Goal: Find specific page/section: Find specific page/section

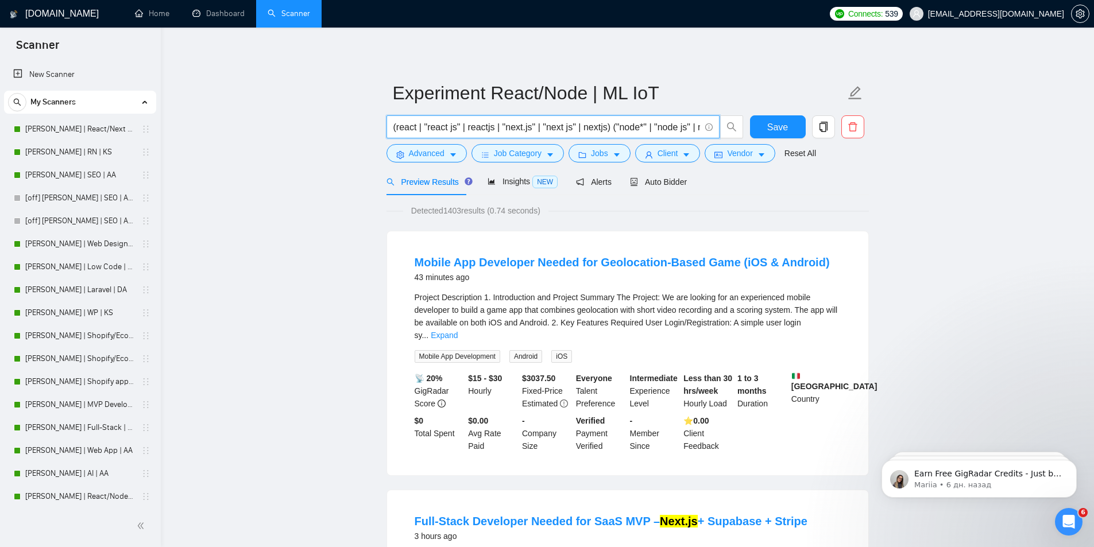
scroll to position [459, 0]
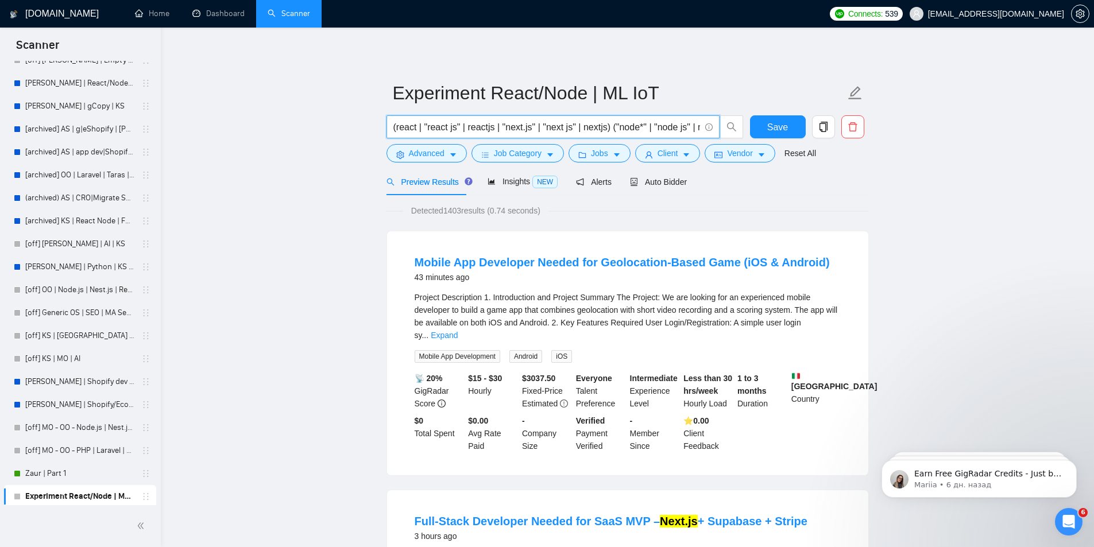
click at [458, 122] on input "(react | "react js" | reactjs | "next.js" | "next js" | nextjs) ("node*" | "nod…" at bounding box center [546, 127] width 307 height 14
drag, startPoint x: 591, startPoint y: 131, endPoint x: 683, endPoint y: 133, distance: 92.4
click at [687, 133] on input "(react | "react js" | reactjs | "next.js" | "next js" | nextjs) ("node*" | "nod…" at bounding box center [546, 127] width 307 height 14
click at [625, 125] on input "(react | "react js" | reactjs | "next.js" | "next js" | nextjs) ("node*" | "nod…" at bounding box center [546, 127] width 307 height 14
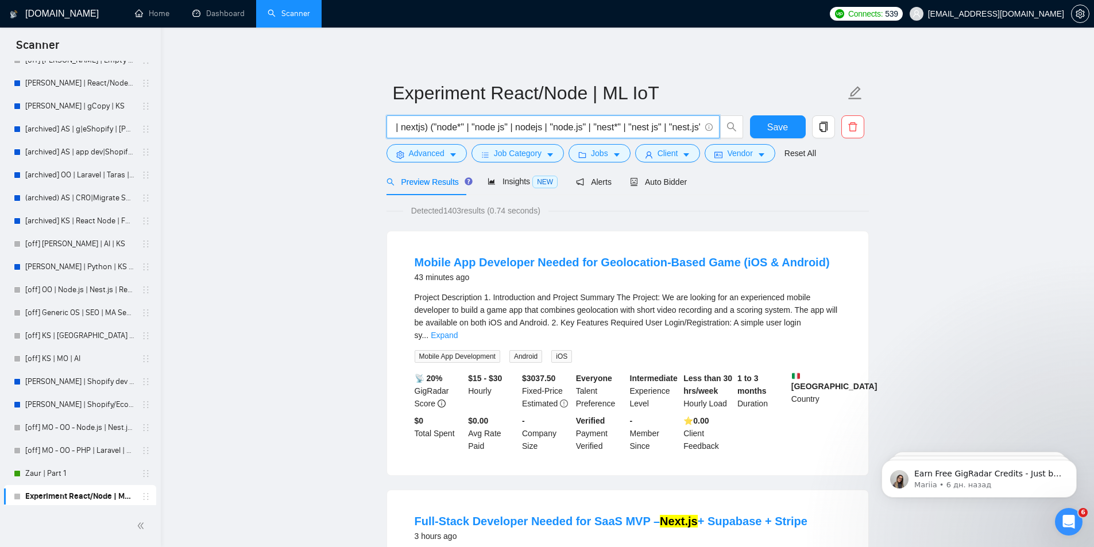
drag, startPoint x: 590, startPoint y: 129, endPoint x: 716, endPoint y: 134, distance: 126.4
click at [722, 134] on span "(react | "react js" | reactjs | "next.js" | "next js" | nextjs) ("node*" | "nod…" at bounding box center [564, 126] width 357 height 23
click at [599, 129] on input "(react | "react js" | reactjs | "next.js" | "next js" | nextjs) ("node*" | "nod…" at bounding box center [546, 127] width 307 height 14
drag, startPoint x: 500, startPoint y: 127, endPoint x: 307, endPoint y: 123, distance: 192.9
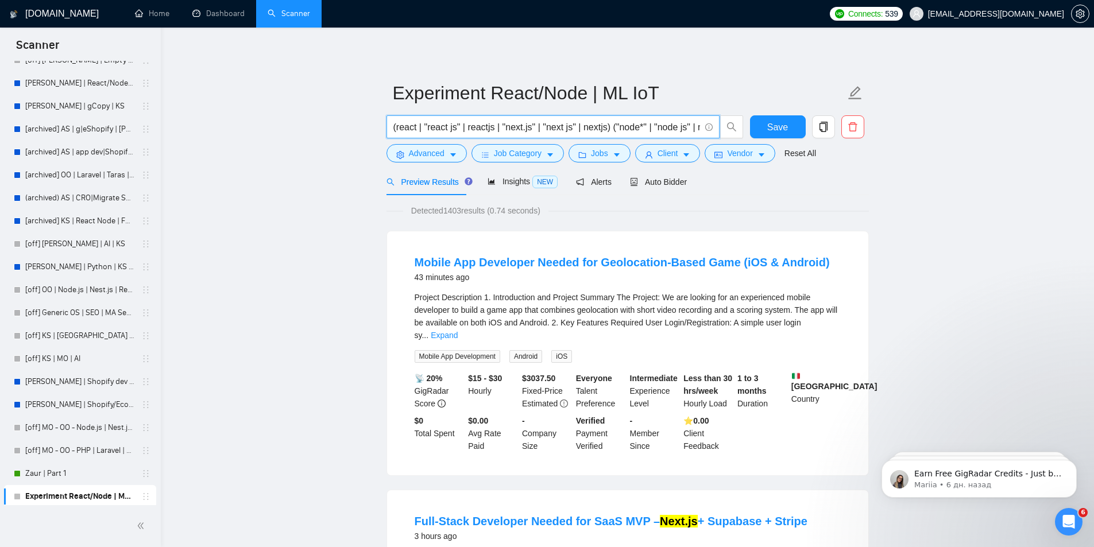
click at [404, 125] on input "(react | "react js" | reactjs | "next.js" | "next js" | nextjs) ("node*" | "nod…" at bounding box center [546, 127] width 307 height 14
drag, startPoint x: 625, startPoint y: 127, endPoint x: 685, endPoint y: 131, distance: 60.4
click at [685, 131] on input "(react | "react js" | reactjs | "next.js" | "next js" | nextjs) ("node*" | "nod…" at bounding box center [546, 127] width 307 height 14
click at [645, 123] on input "(react | "react js" | reactjs | "next.js" | "next js" | nextjs) ("node*" | "nod…" at bounding box center [546, 127] width 307 height 14
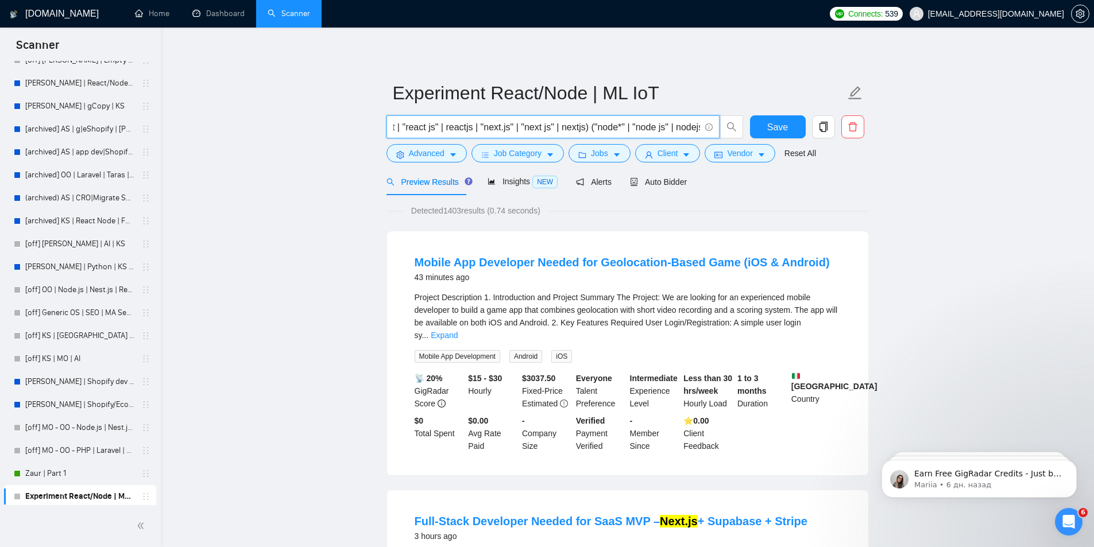
scroll to position [0, 183]
drag, startPoint x: 670, startPoint y: 127, endPoint x: 646, endPoint y: 115, distance: 27.2
click at [704, 127] on span "(react | "react js" | reactjs | "next.js" | "next js" | nextjs) ("node*" | "nod…" at bounding box center [552, 126] width 333 height 23
click at [571, 120] on input "(react | "react js" | reactjs | "next.js" | "next js" | nextjs) ("node*" | "nod…" at bounding box center [546, 127] width 307 height 14
drag, startPoint x: 592, startPoint y: 122, endPoint x: 742, endPoint y: 125, distance: 149.3
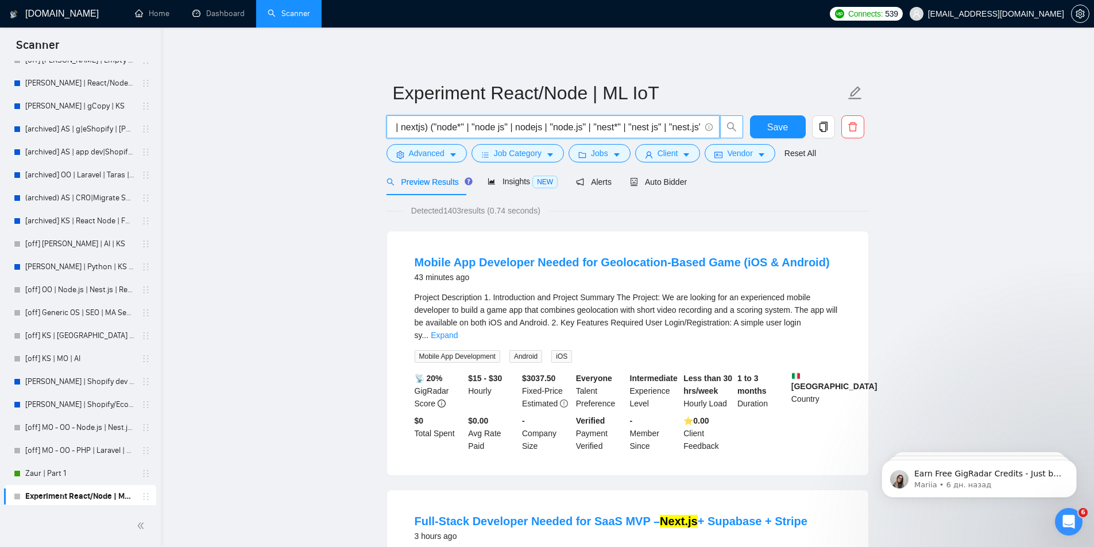
click at [742, 125] on span "(react | "react js" | reactjs | "next.js" | "next js" | nextjs) ("node*" | "nod…" at bounding box center [564, 126] width 357 height 23
click at [595, 129] on input "(react | "react js" | reactjs | "next.js" | "next js" | nextjs) ("node*" | "nod…" at bounding box center [546, 127] width 307 height 14
click at [668, 153] on span "Client" at bounding box center [667, 153] width 21 height 13
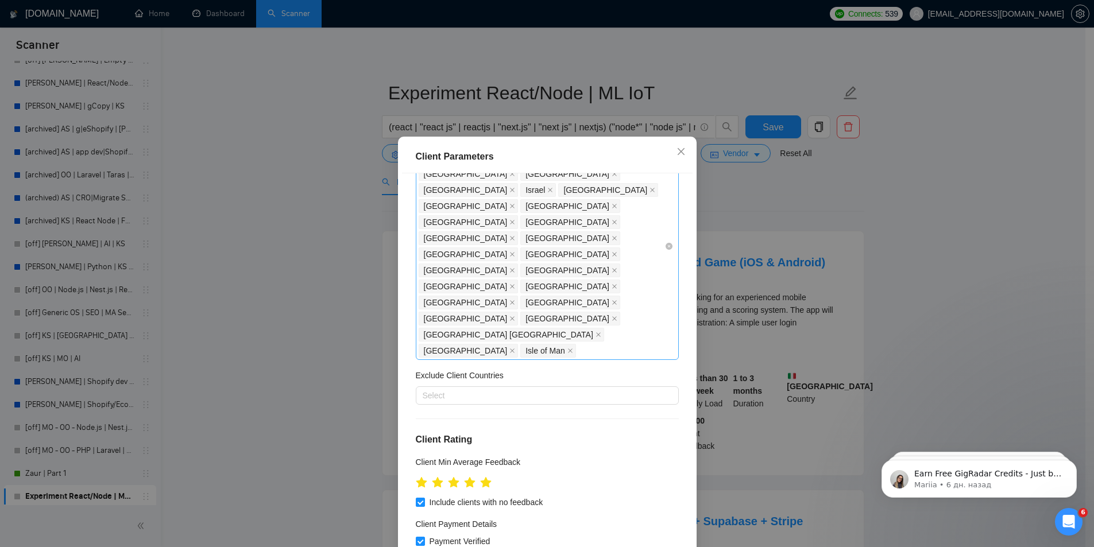
scroll to position [172, 0]
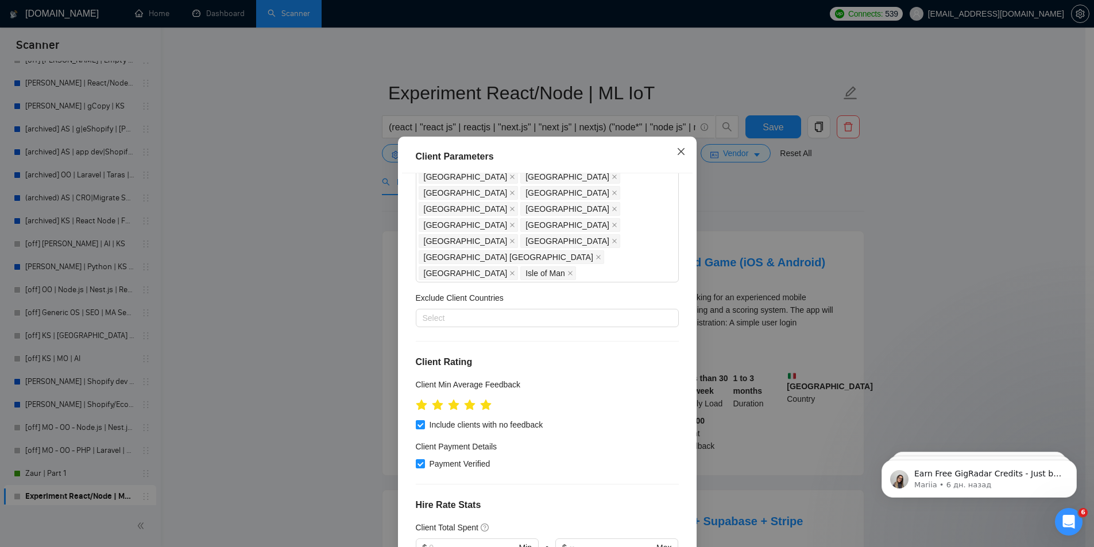
click at [676, 154] on icon "close" at bounding box center [680, 151] width 9 height 9
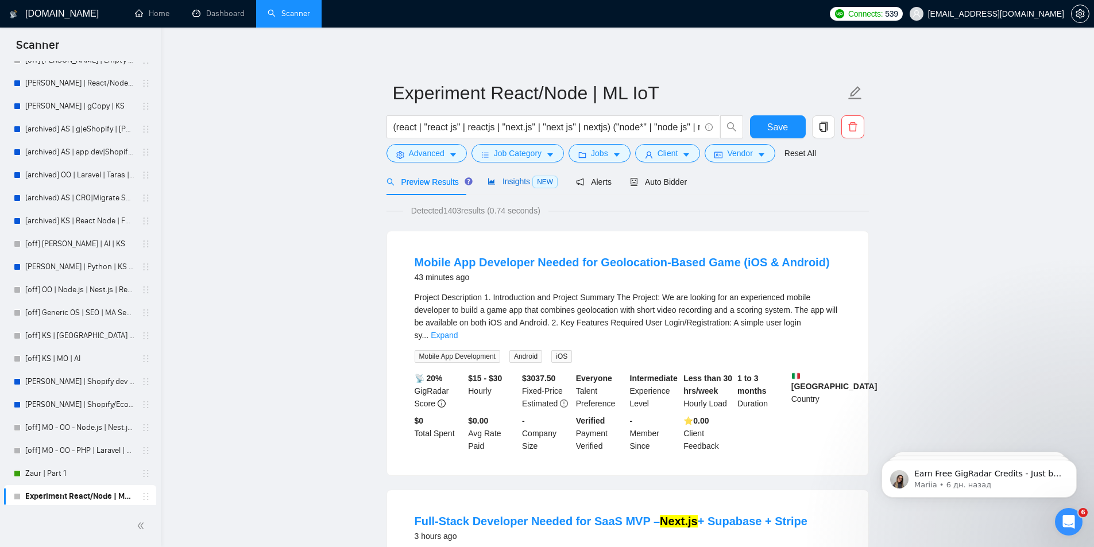
click at [514, 186] on span "Insights NEW" at bounding box center [522, 181] width 70 height 9
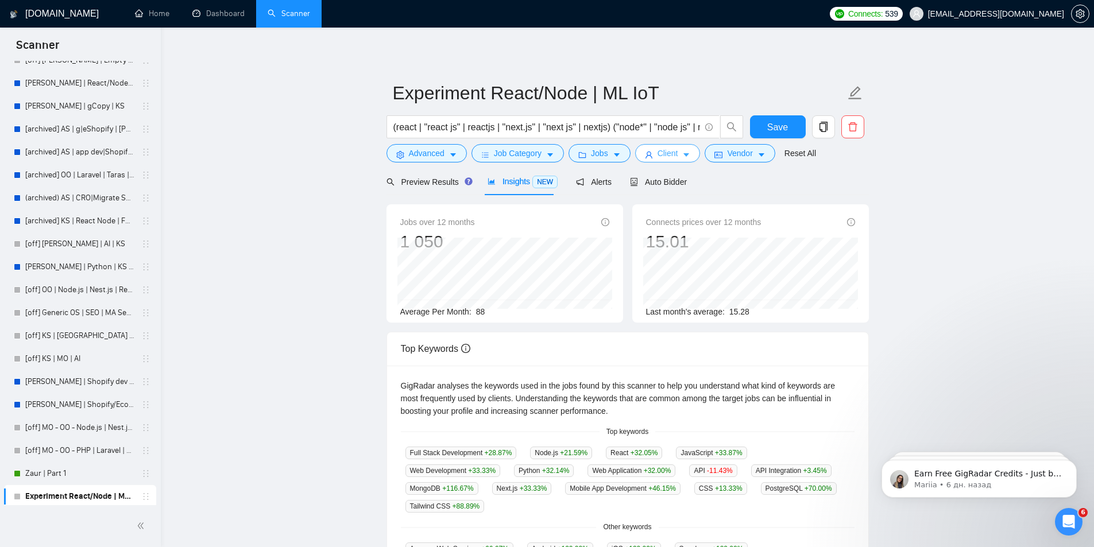
click at [662, 153] on span "Client" at bounding box center [667, 153] width 21 height 13
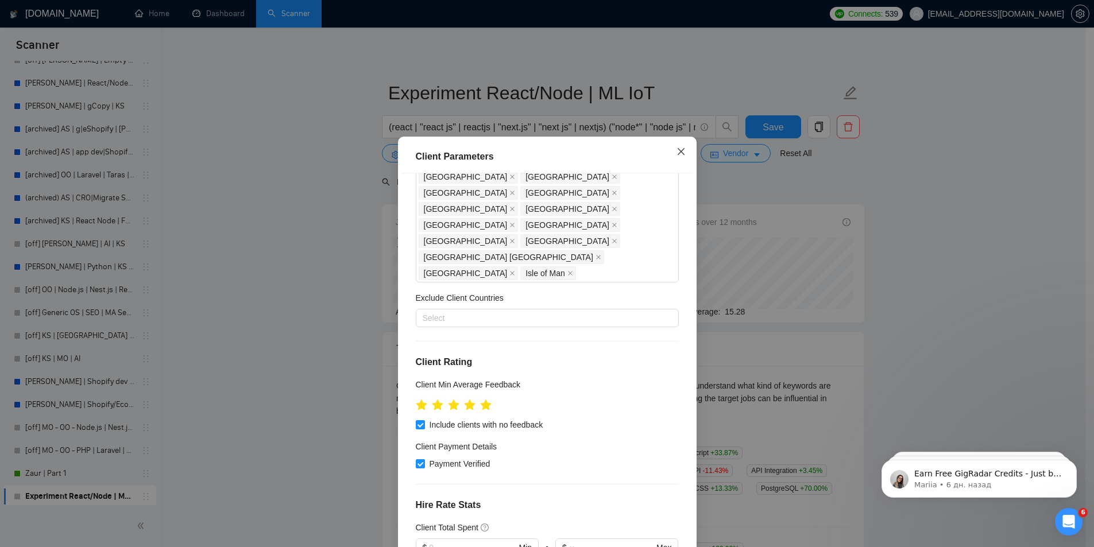
click at [671, 154] on span "Close" at bounding box center [680, 152] width 31 height 31
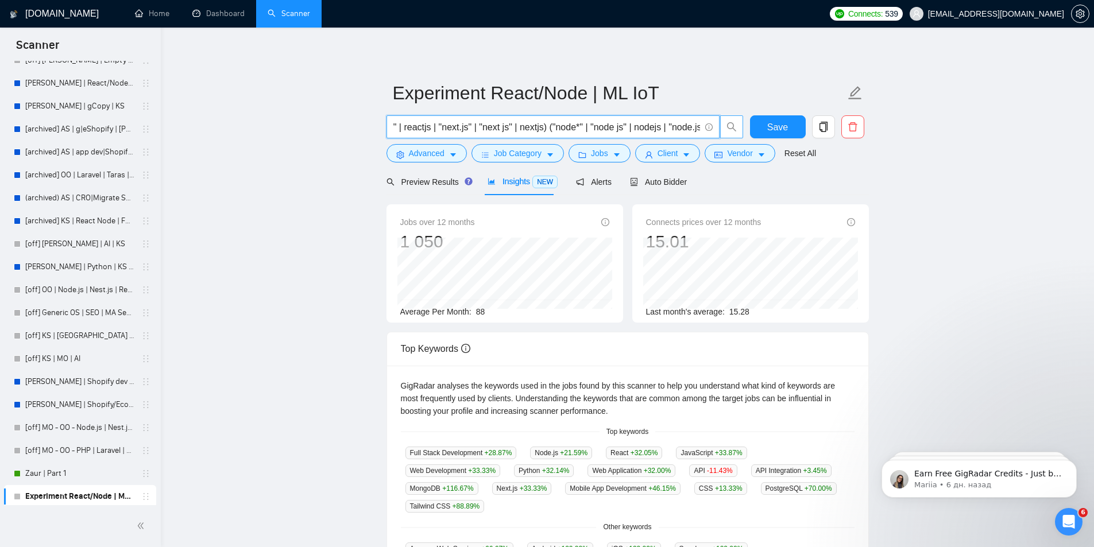
scroll to position [0, 183]
drag, startPoint x: 588, startPoint y: 125, endPoint x: 723, endPoint y: 125, distance: 134.9
click at [723, 125] on span "(react | "react js" | reactjs | "next.js" | "next js" | nextjs) ("node*" | "nod…" at bounding box center [564, 126] width 357 height 23
click at [643, 125] on input "(react | "react js" | reactjs | "next.js" | "next js" | nextjs) ("node*" | "nod…" at bounding box center [546, 127] width 307 height 14
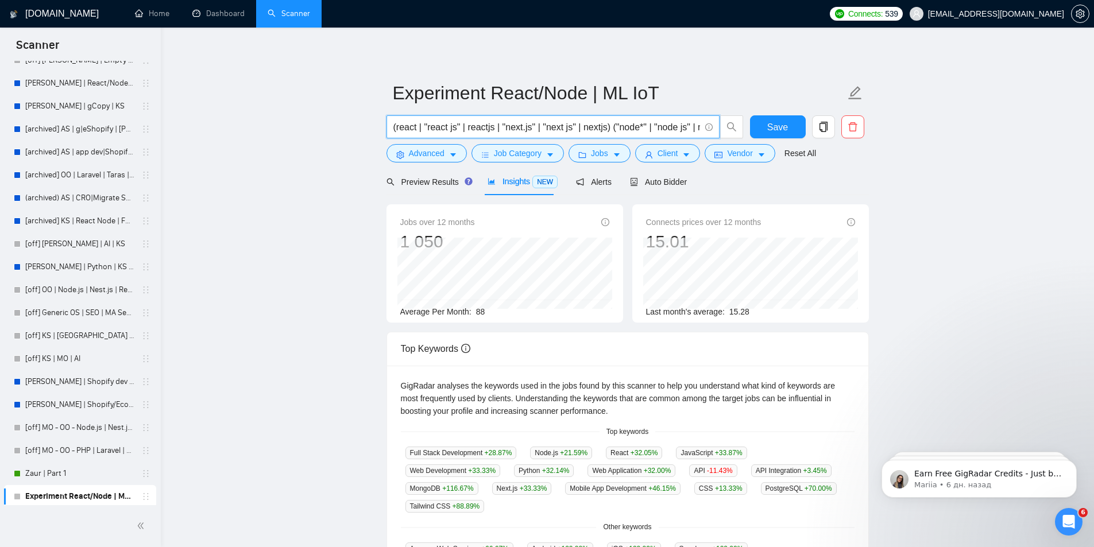
drag, startPoint x: 459, startPoint y: 129, endPoint x: 363, endPoint y: 139, distance: 96.4
click at [363, 139] on main "Experiment React/Node | ML IoT (react | "react js" | reactjs | "next.js" | "nex…" at bounding box center [627, 440] width 896 height 788
click at [428, 129] on input "(react | "react js" | reactjs | "next.js" | "next js" | nextjs) ("node*" | "nod…" at bounding box center [546, 127] width 307 height 14
